Goal: Register for event/course

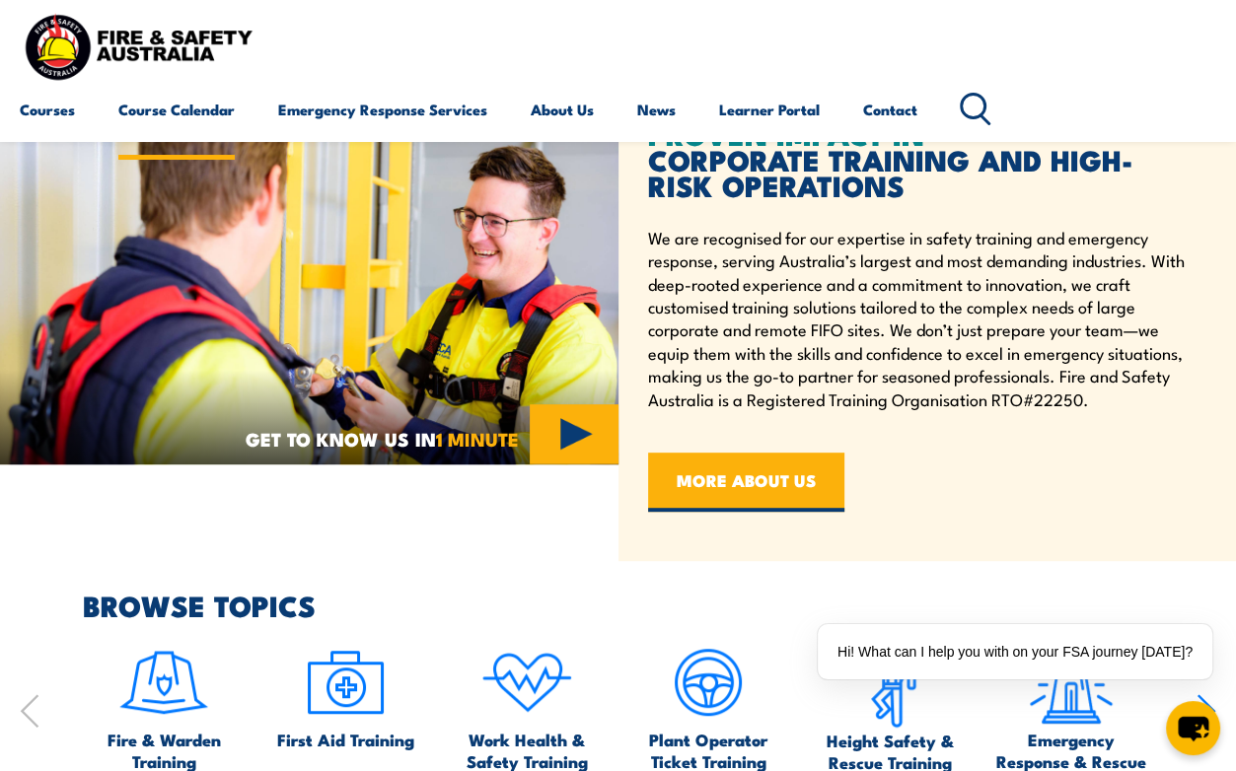
scroll to position [657, 0]
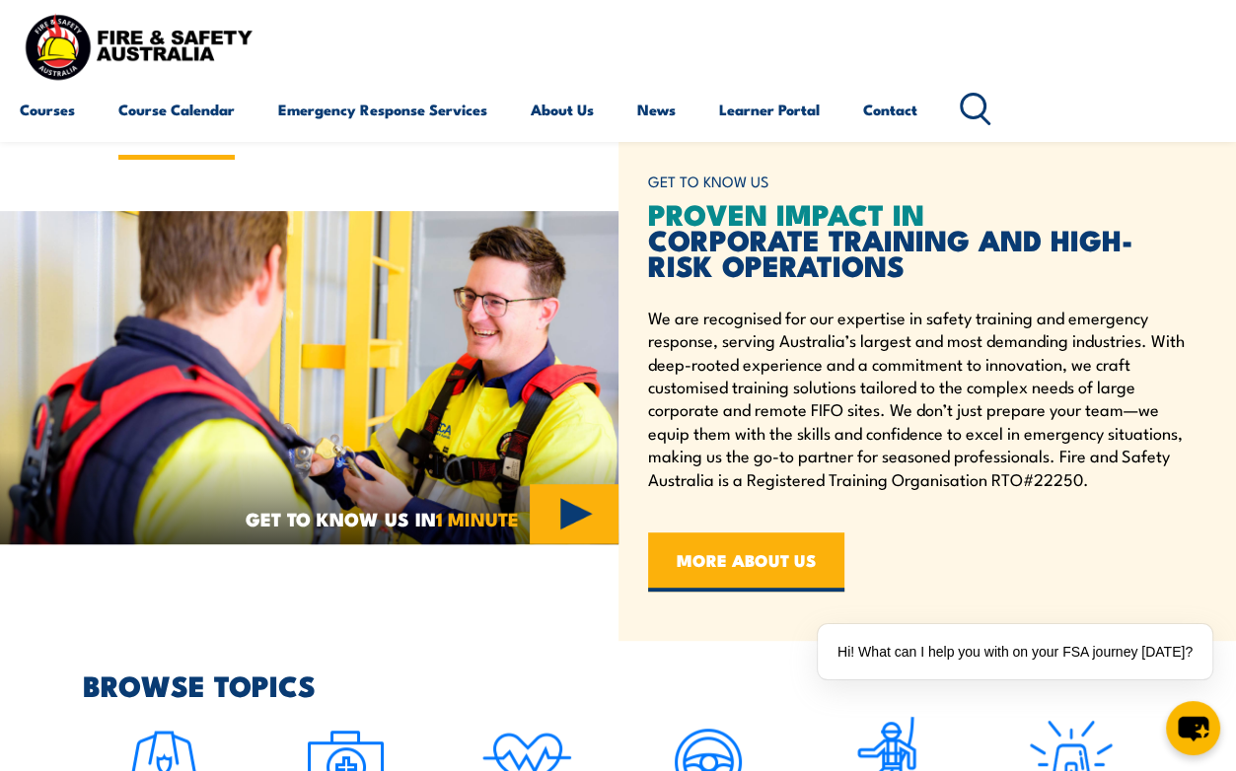
click at [189, 113] on link "Course Calendar" at bounding box center [176, 109] width 116 height 47
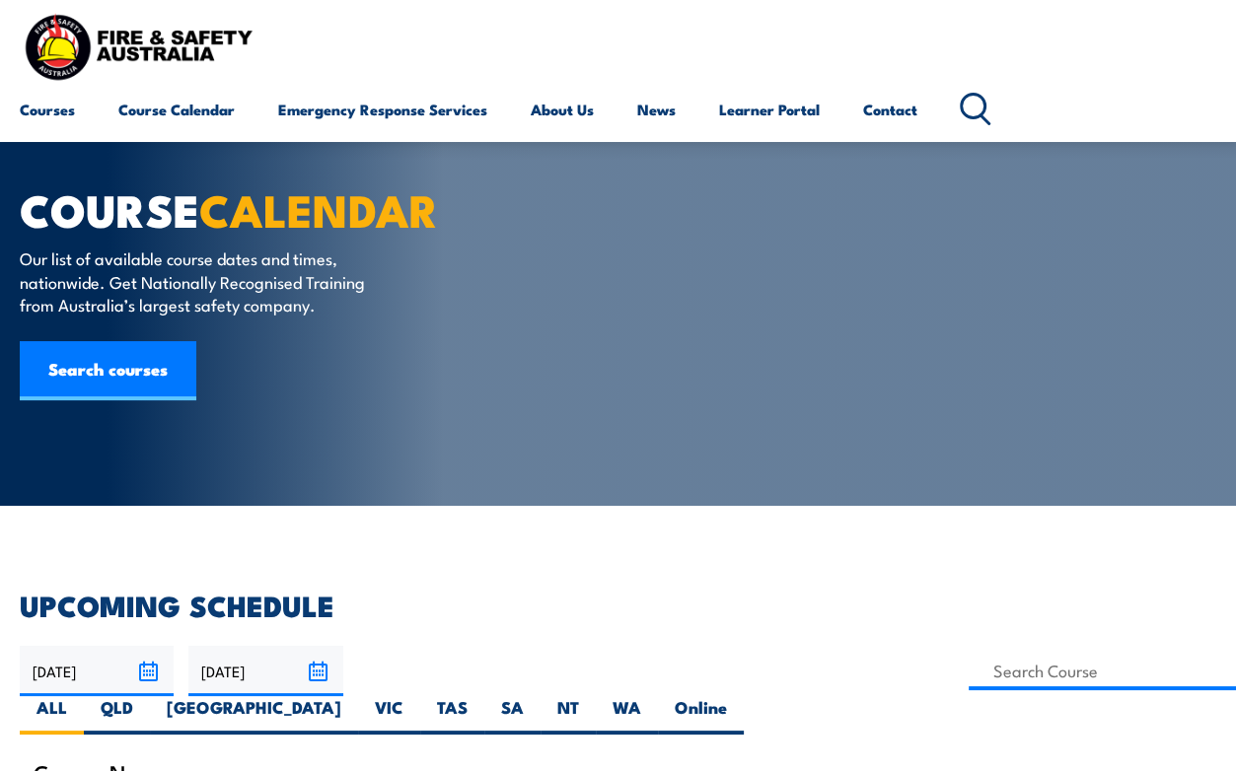
scroll to position [131, 0]
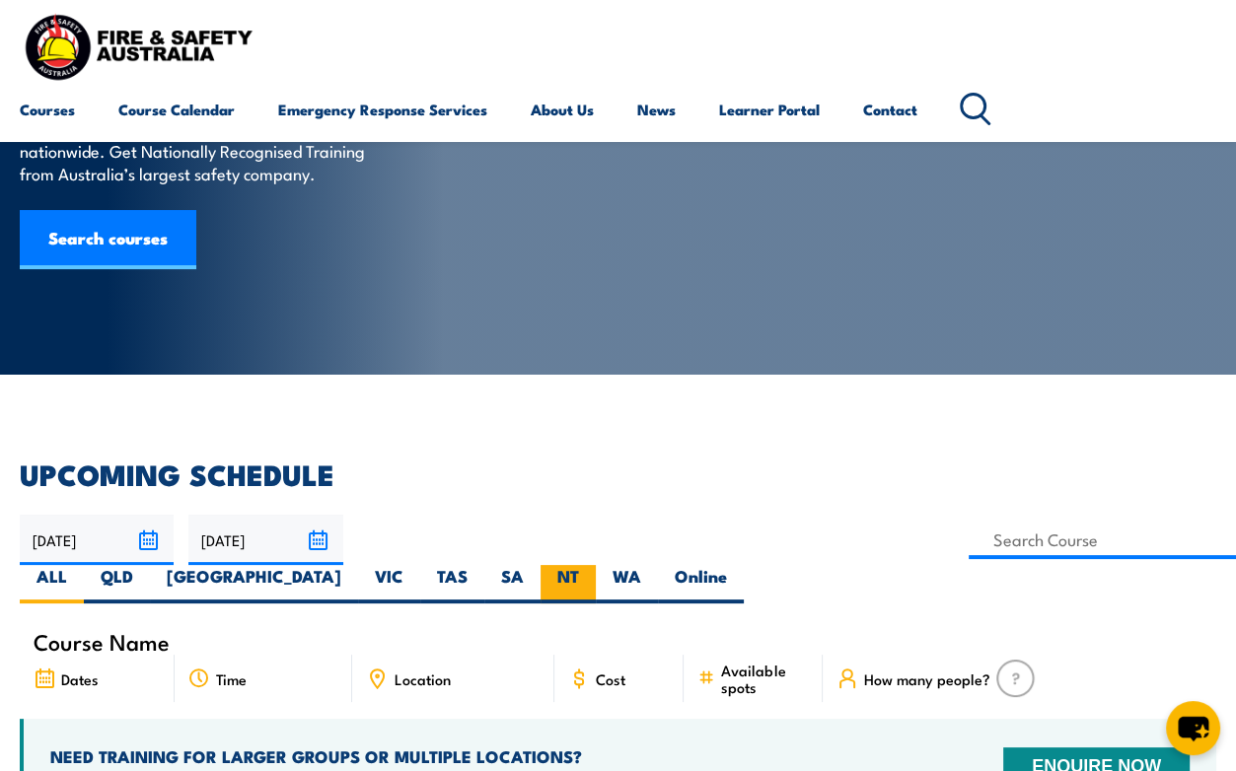
click at [658, 565] on label "WA" at bounding box center [627, 584] width 62 height 38
click at [654, 565] on input "WA" at bounding box center [647, 571] width 13 height 13
radio input "true"
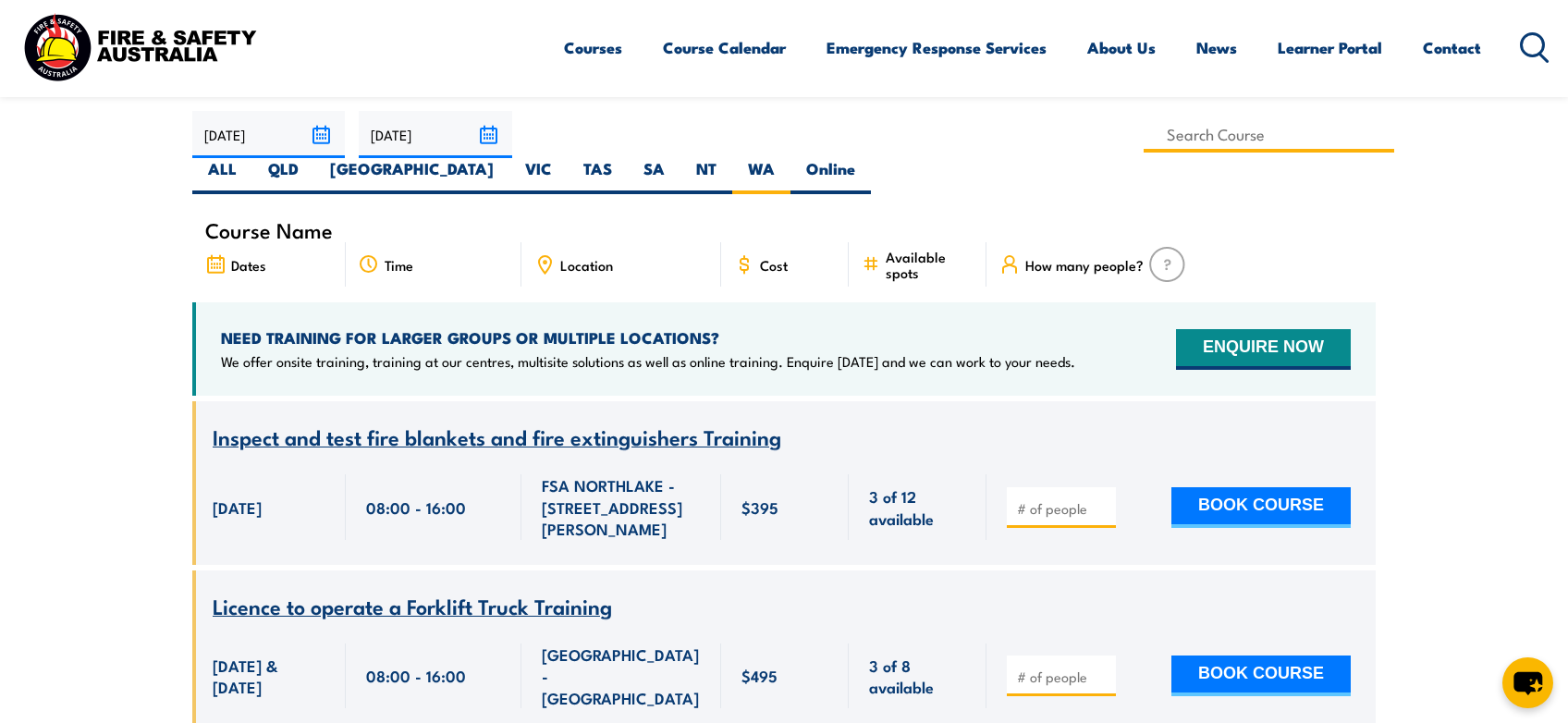
drag, startPoint x: 654, startPoint y: 143, endPoint x: 694, endPoint y: 142, distance: 40.0
click at [1143, 143] on input at bounding box center [1268, 134] width 250 height 36
type input "Fire Extinguisher / Fire Warden / Chief Fire Warden Awareness Training"
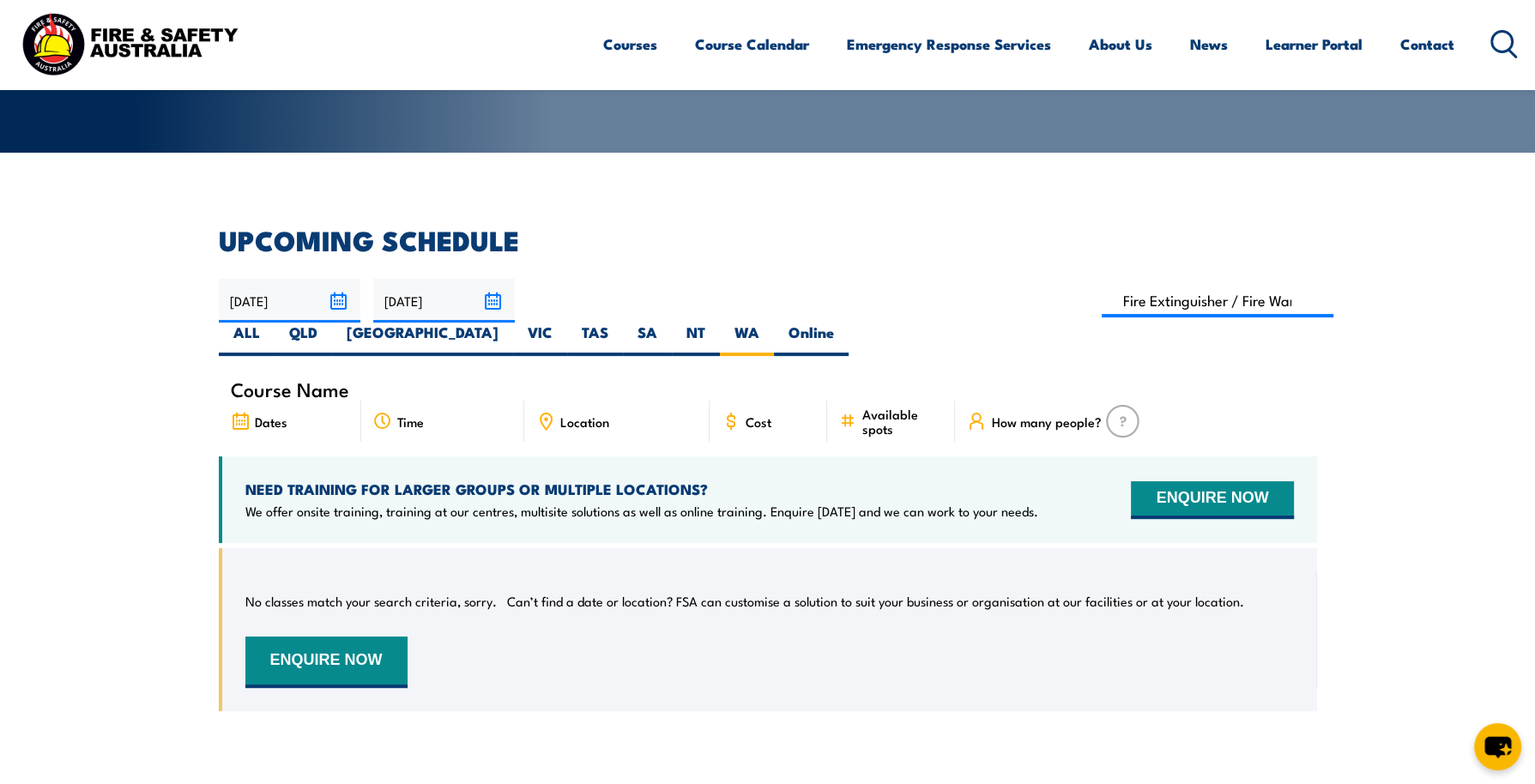
scroll to position [337, 0]
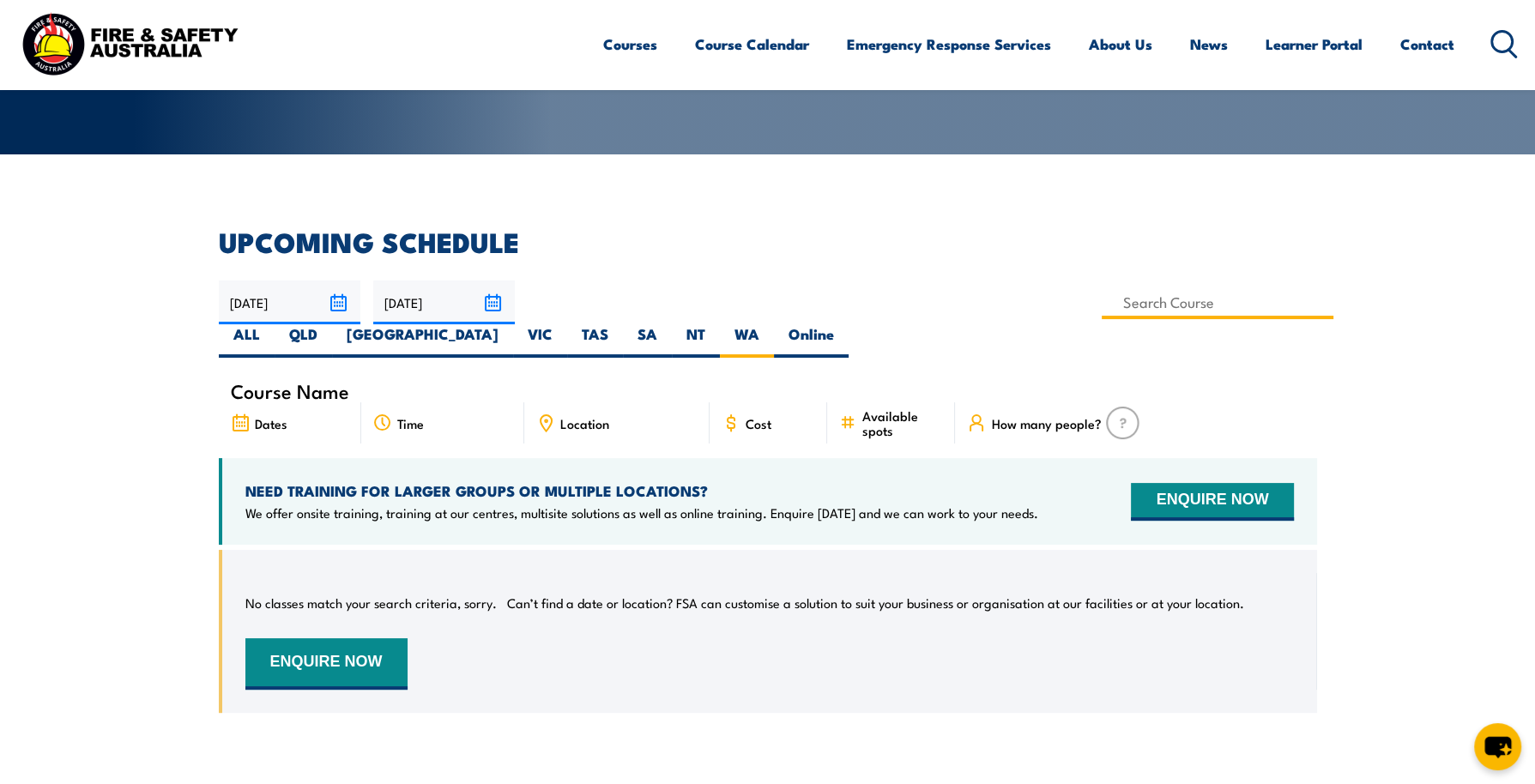
click at [1102, 302] on input at bounding box center [1218, 302] width 232 height 33
type input "Fire Extinguisher / Fire Warden Training"
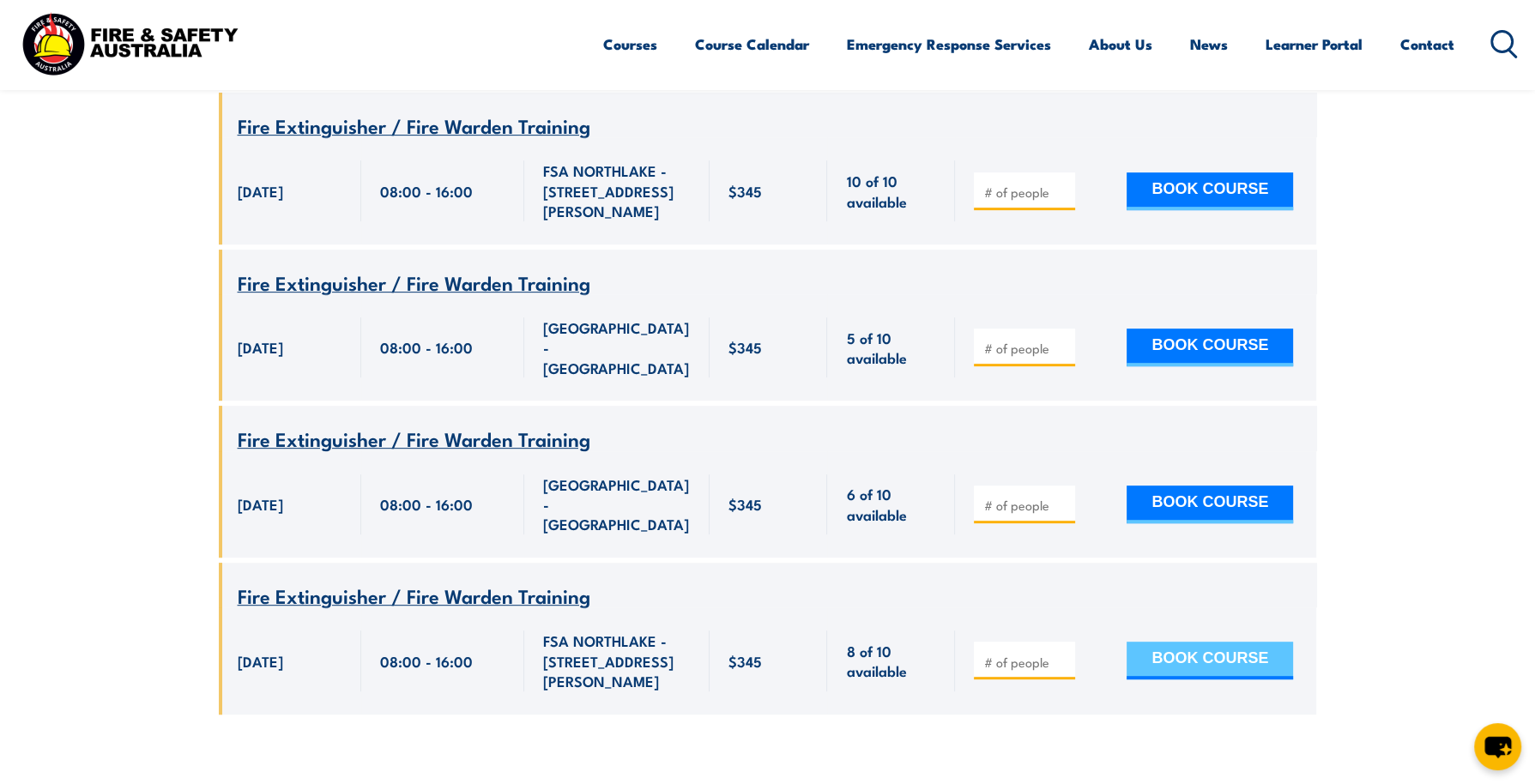
scroll to position [680, 0]
